Goal: Task Accomplishment & Management: Complete application form

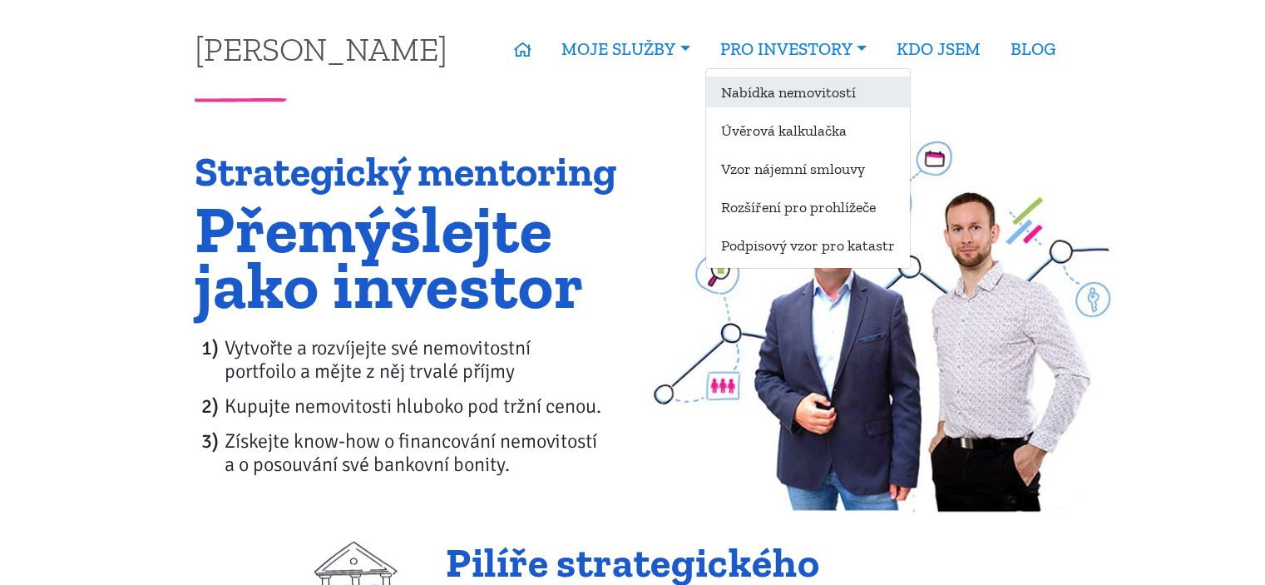
click at [777, 93] on link "Nabídka nemovitostí" at bounding box center [808, 92] width 204 height 31
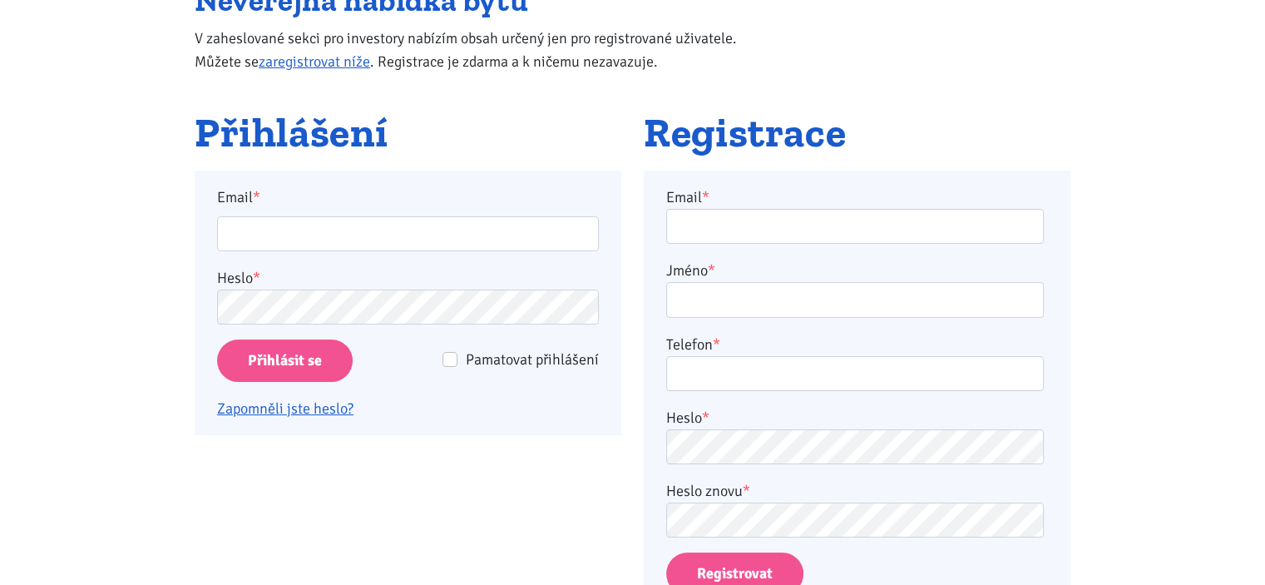
scroll to position [225, 0]
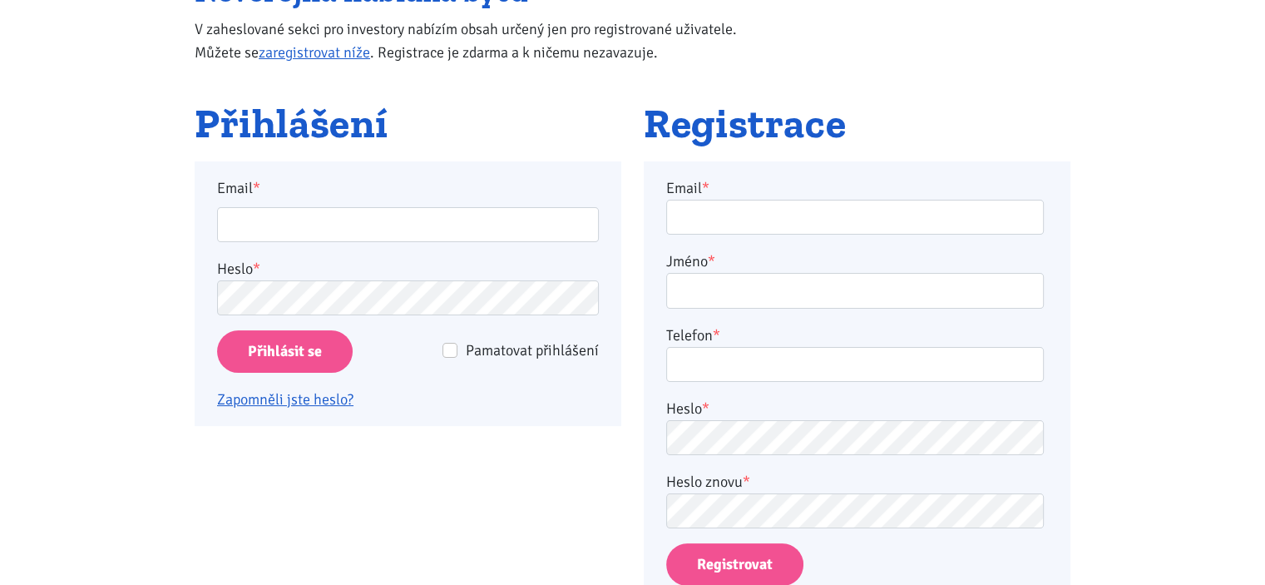
drag, startPoint x: 0, startPoint y: 0, endPoint x: 1277, endPoint y: 118, distance: 1282.0
click at [296, 52] on link "zaregistrovat níže" at bounding box center [314, 52] width 111 height 18
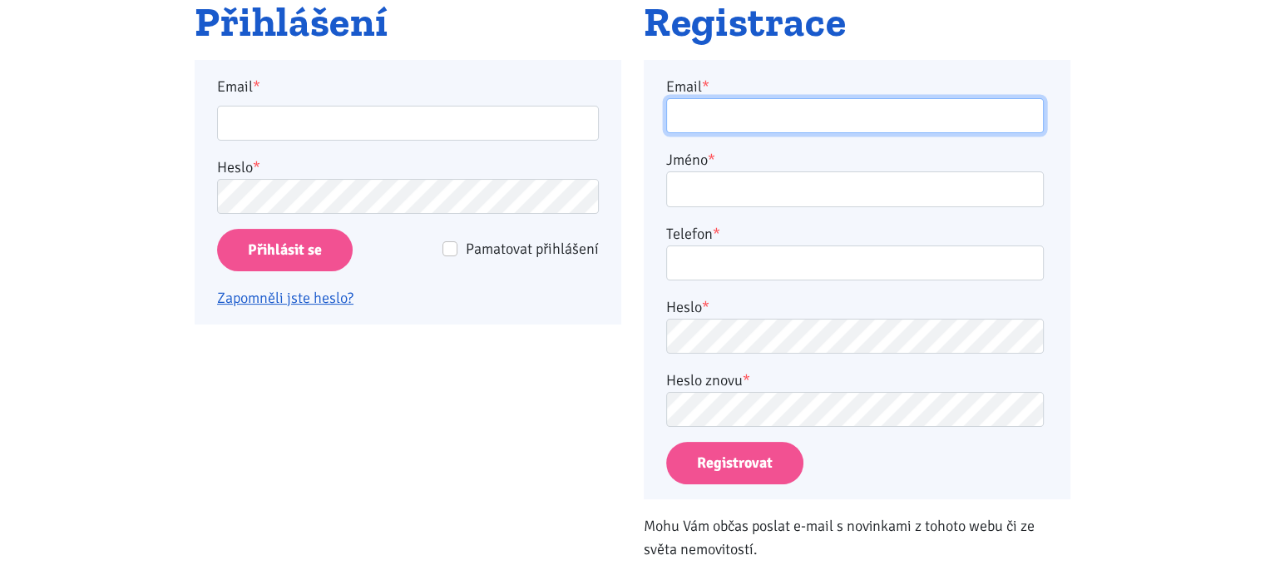
click at [735, 122] on input "Email *" at bounding box center [855, 116] width 378 height 36
type input "tom.nyvlt@seznam.cz"
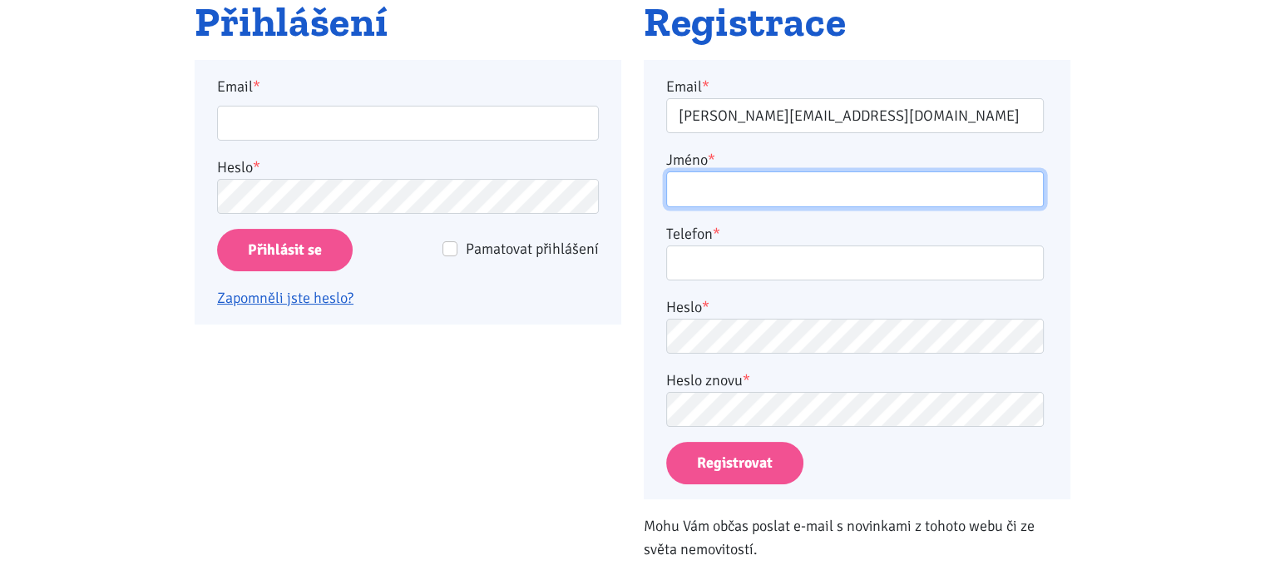
type input "Tomáš Nývlt"
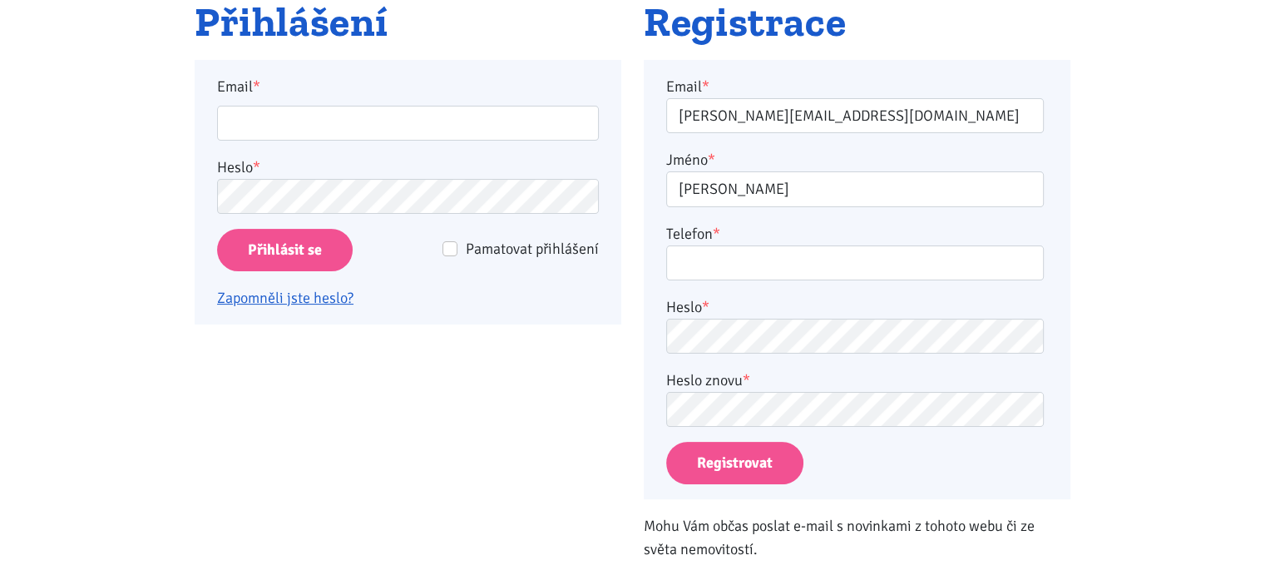
type input "602298947"
click at [741, 468] on button "Registrovat" at bounding box center [734, 463] width 137 height 42
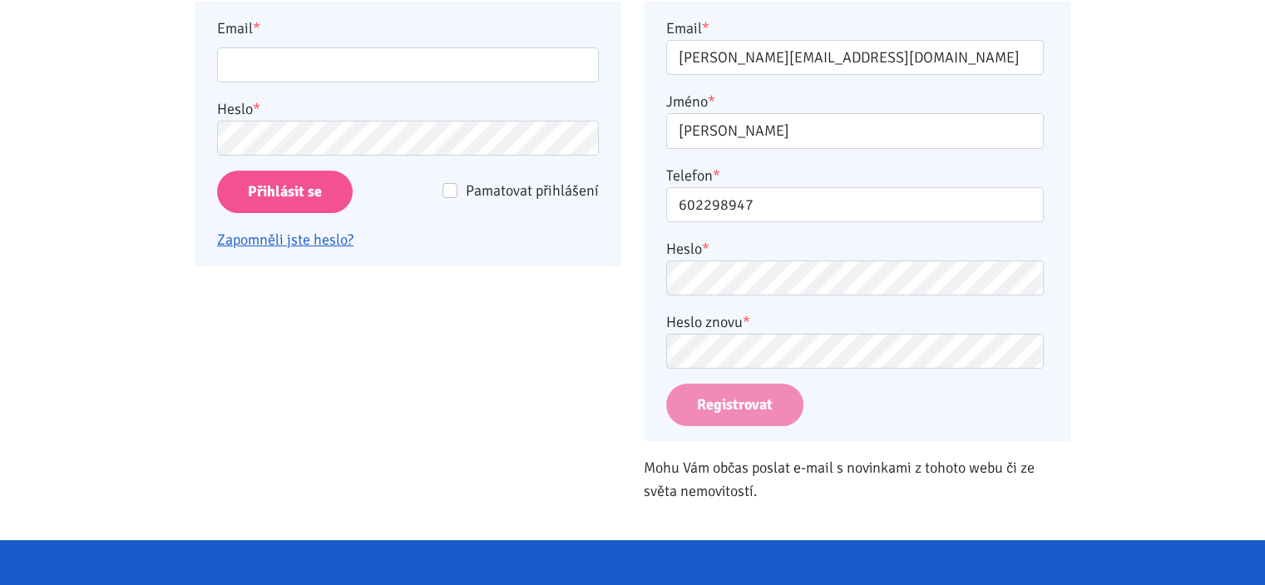
scroll to position [386, 0]
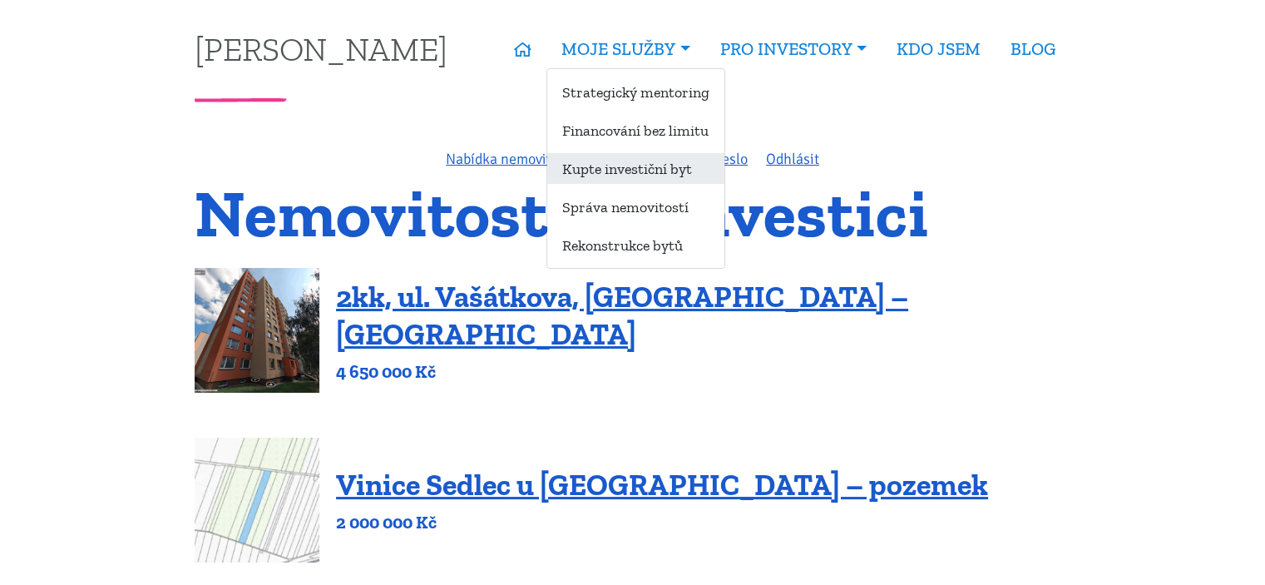
click at [637, 163] on link "Kupte investiční byt" at bounding box center [635, 168] width 177 height 31
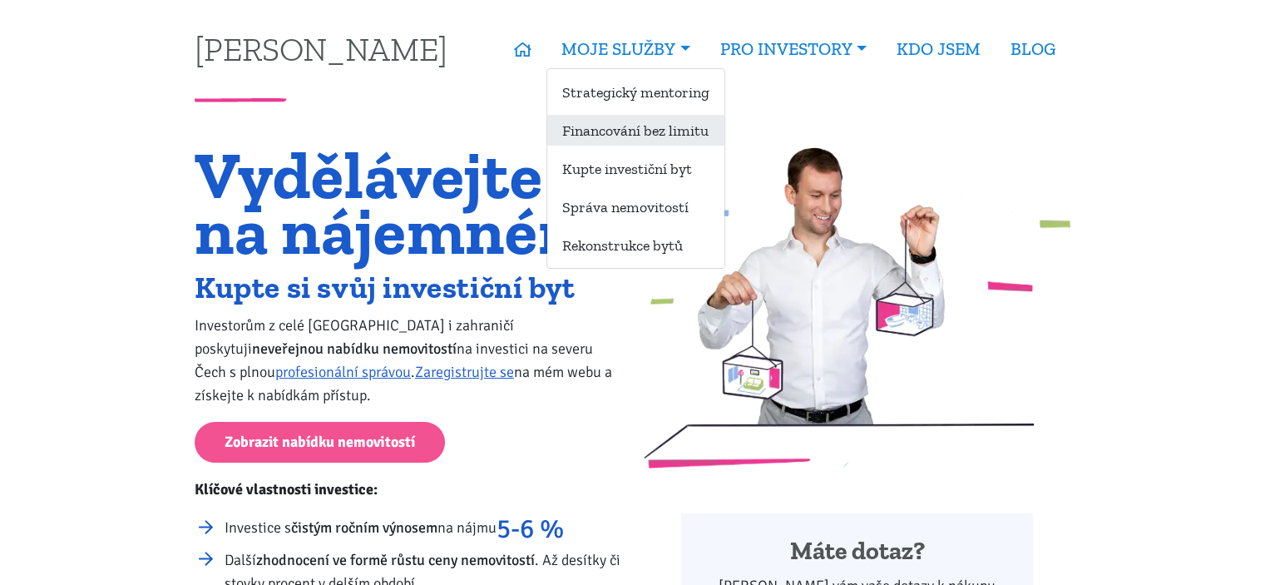
click at [645, 131] on link "Financování bez limitu" at bounding box center [635, 130] width 177 height 31
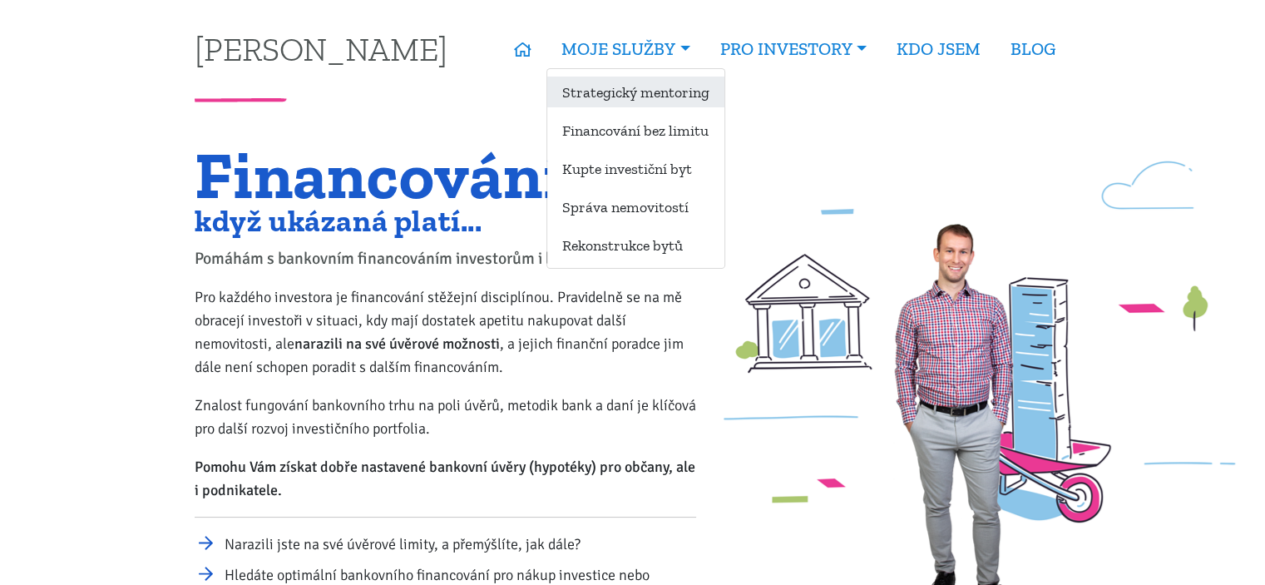
click at [620, 98] on link "Strategický mentoring" at bounding box center [635, 92] width 177 height 31
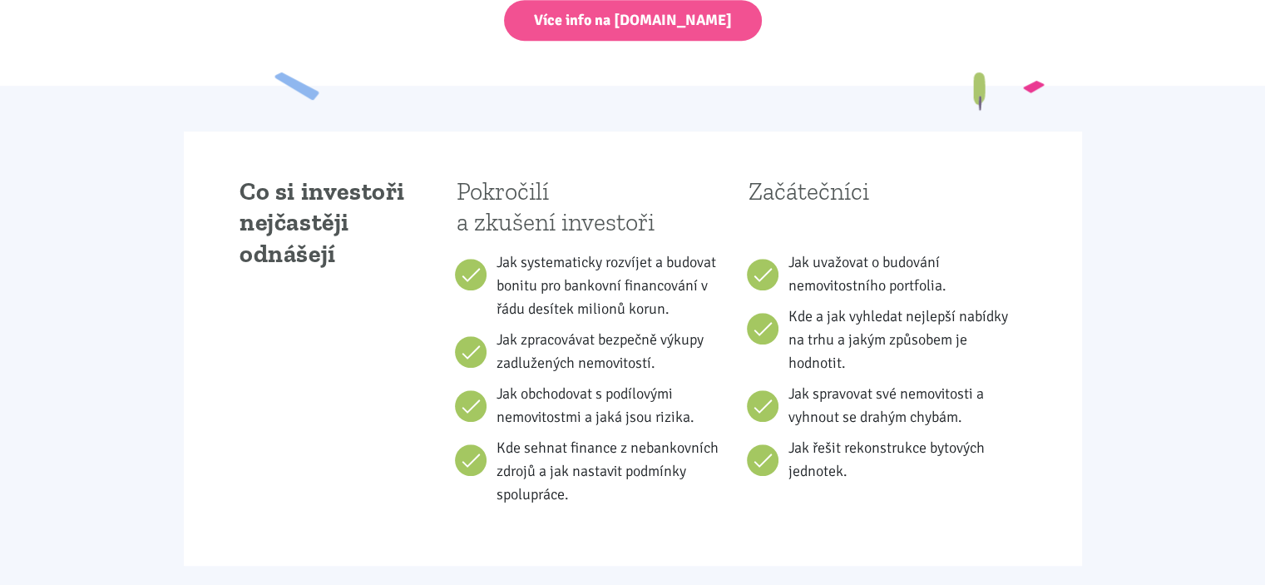
scroll to position [1031, 0]
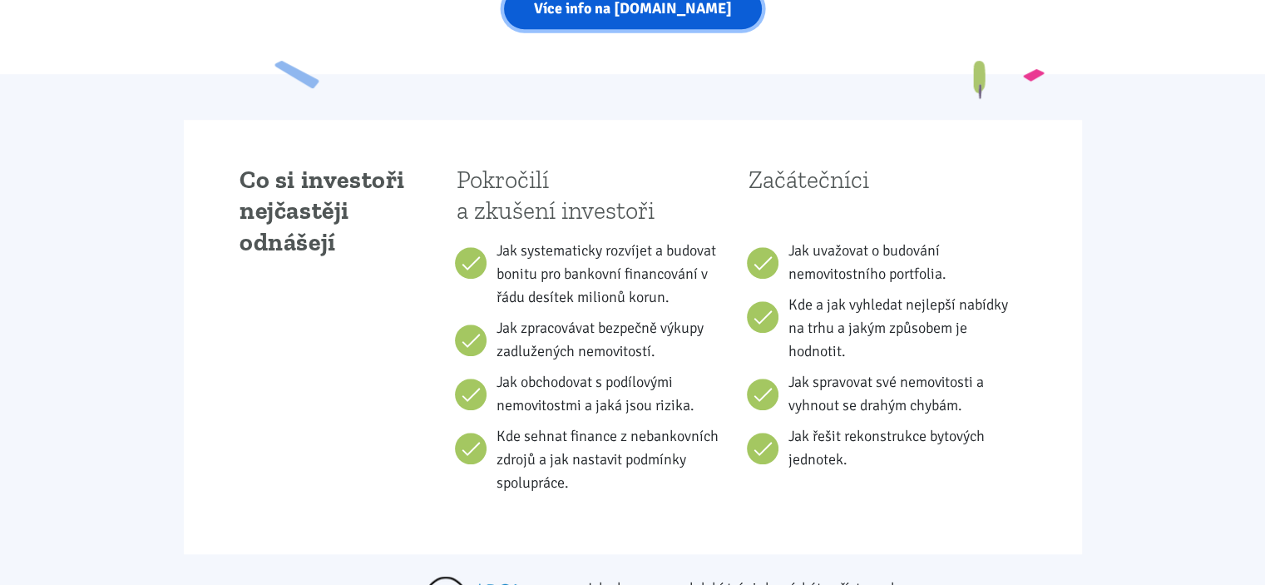
click at [598, 9] on link "Více info na [DOMAIN_NAME]" at bounding box center [633, 8] width 258 height 41
